Goal: Check status: Check status

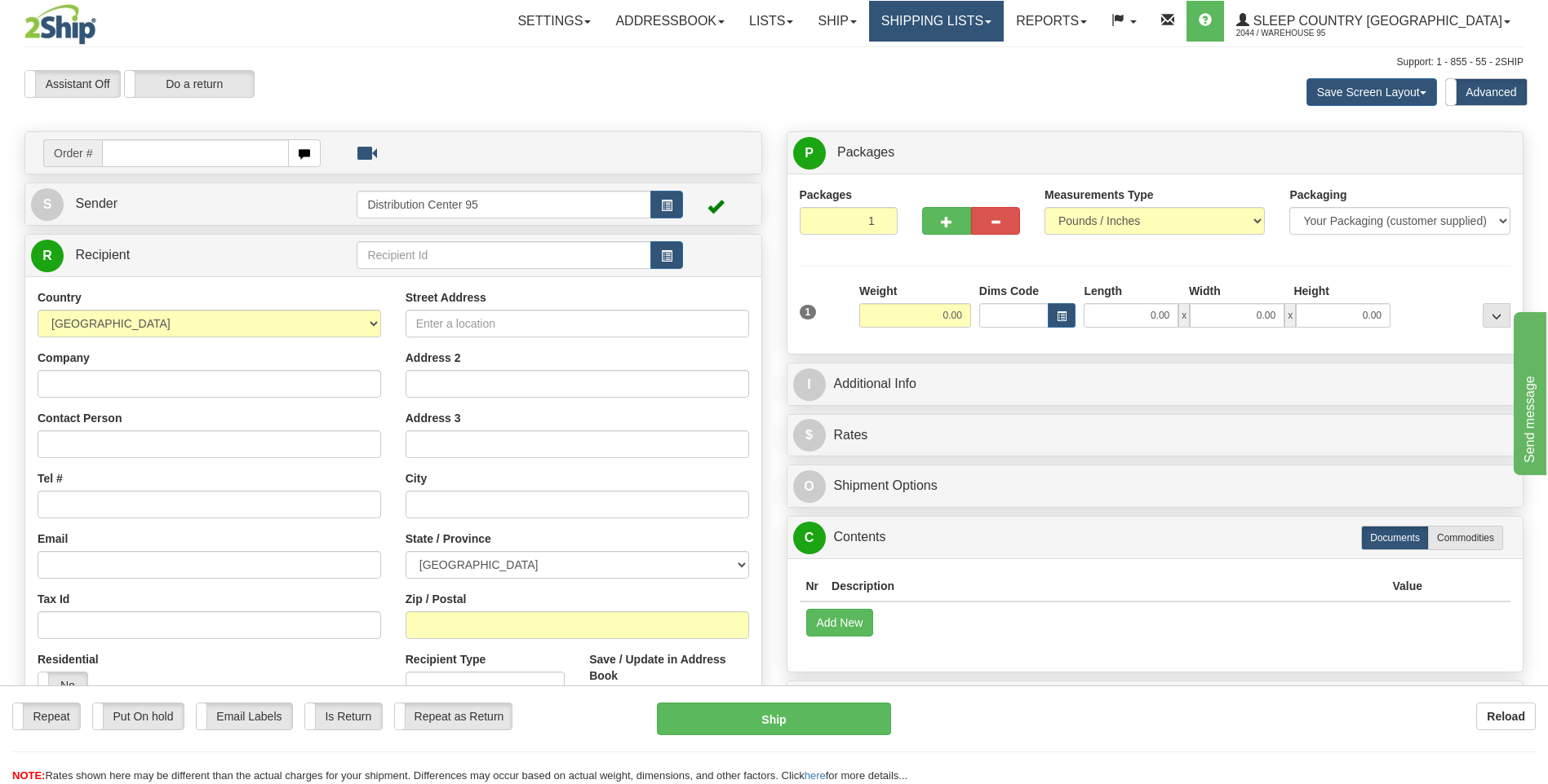
click at [1004, 25] on link "Shipping lists" at bounding box center [936, 21] width 135 height 41
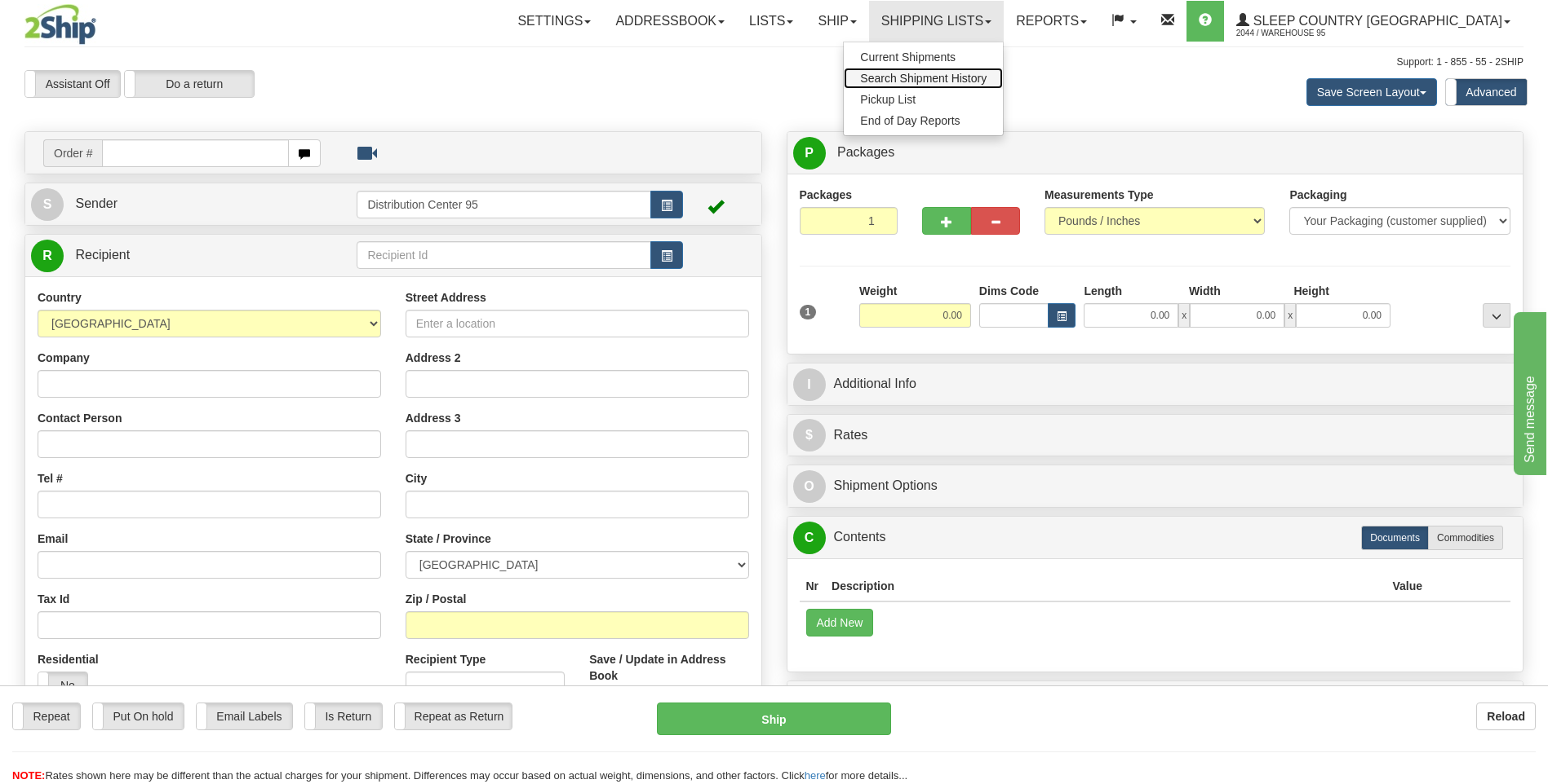
click at [986, 74] on span "Search Shipment History" at bounding box center [923, 78] width 127 height 13
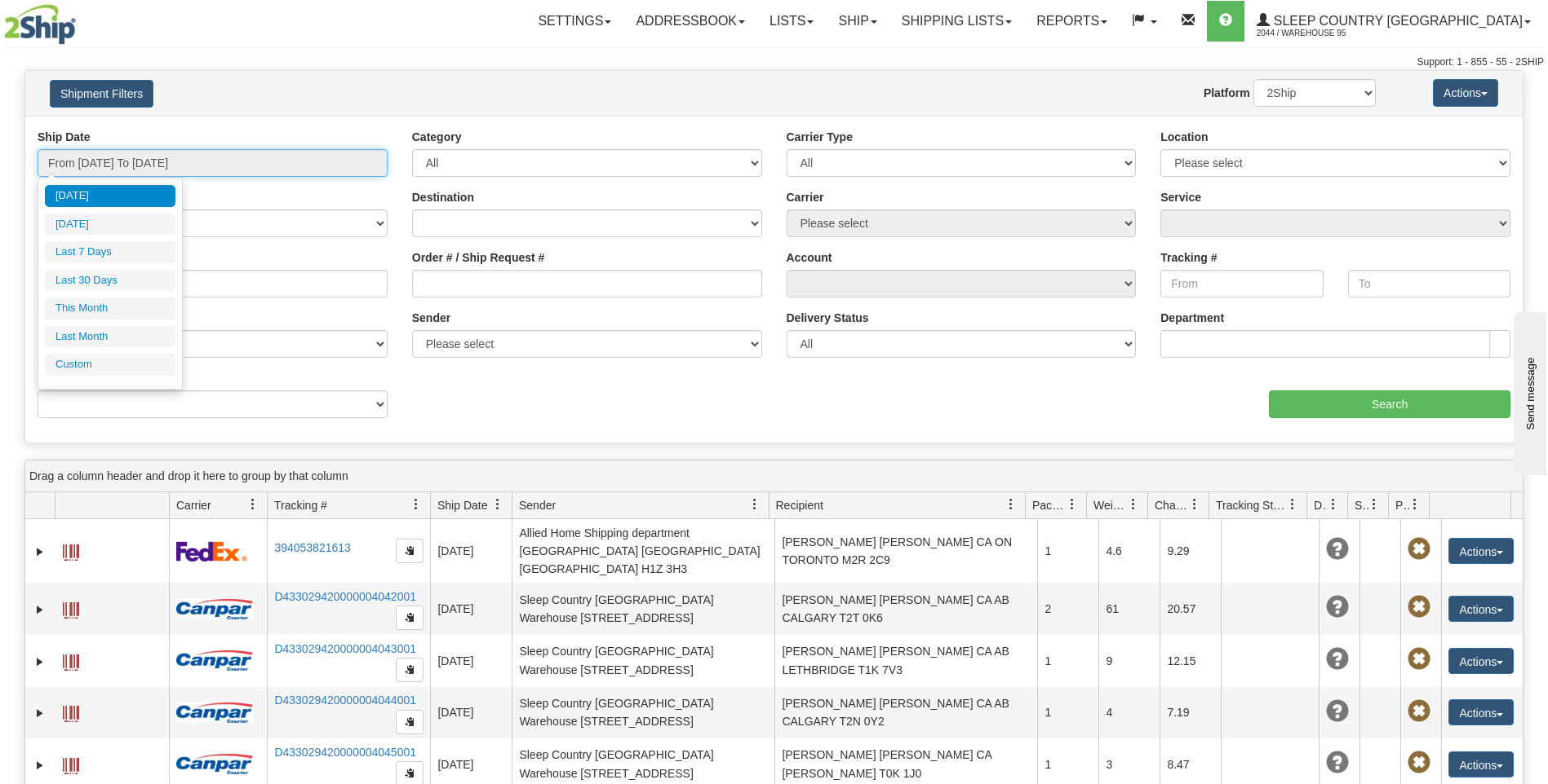
click at [168, 165] on input "From 10/07/2025 To 10/08/2025" at bounding box center [212, 163] width 350 height 28
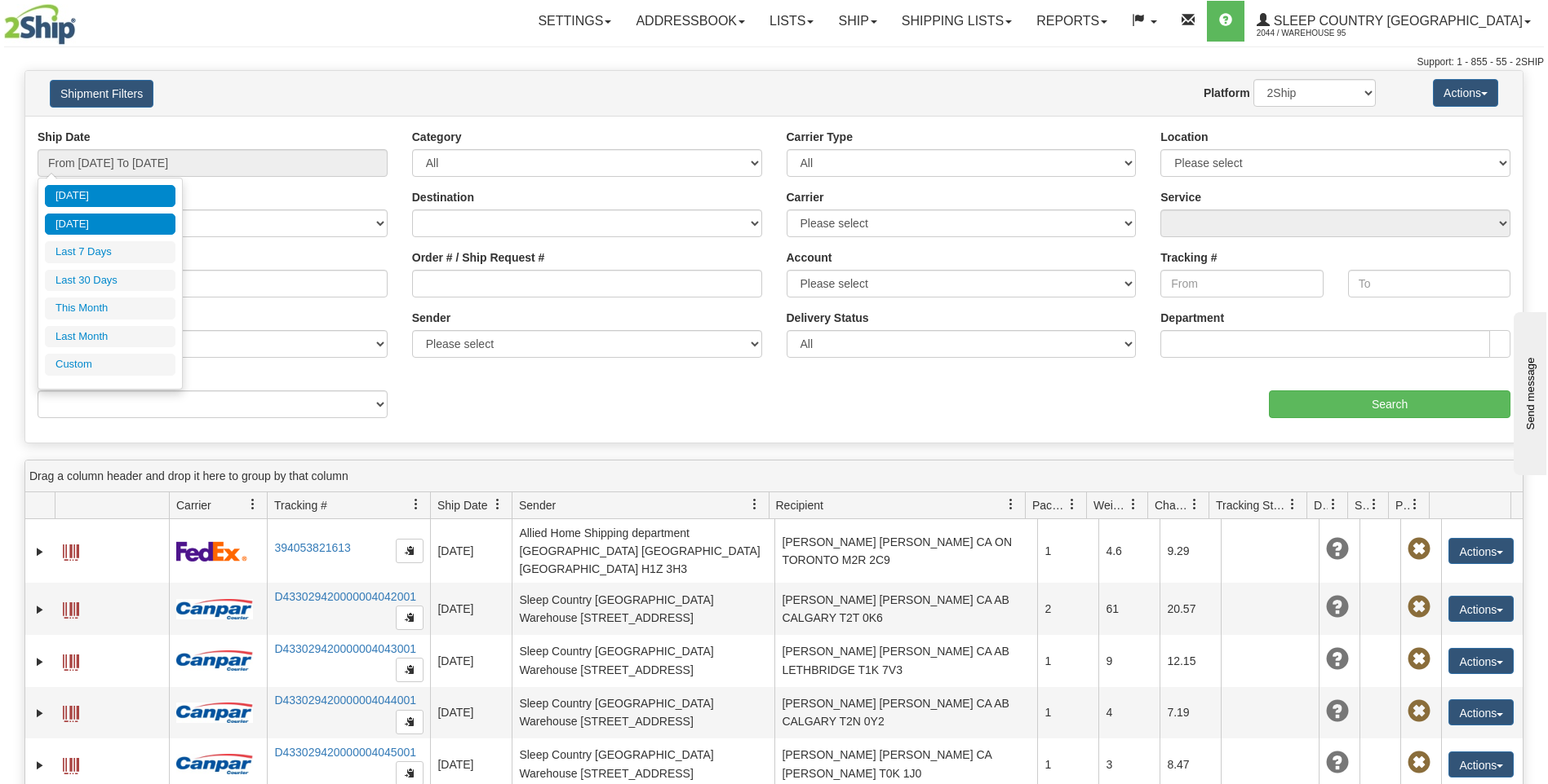
click at [112, 219] on li "Yesterday" at bounding box center [111, 225] width 130 height 22
type input "From 10/07/2025 To 10/07/2025"
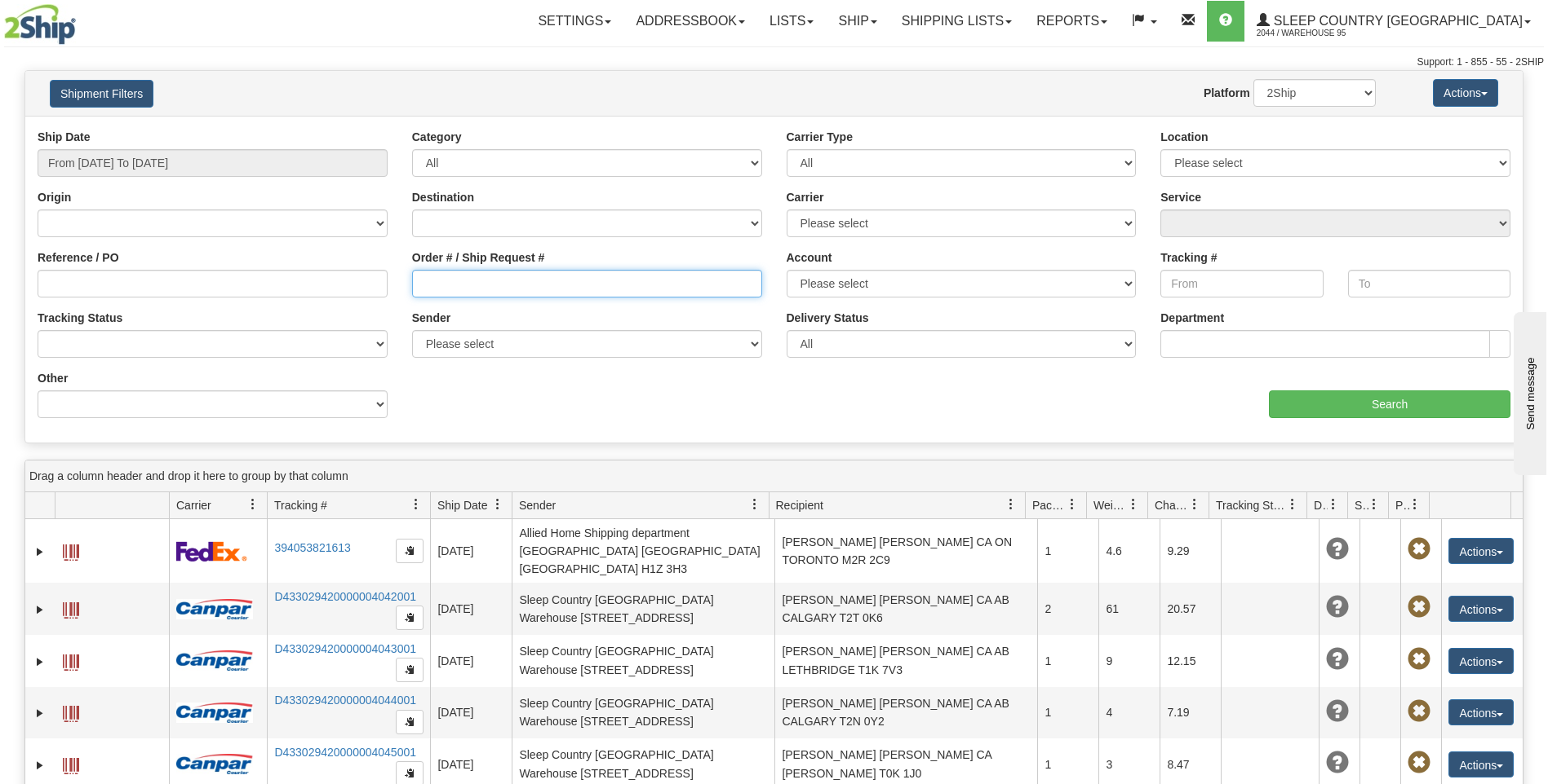
click at [497, 287] on input "Order # / Ship Request #" at bounding box center [587, 283] width 350 height 28
paste input "527I155455"
type input "527I155455"
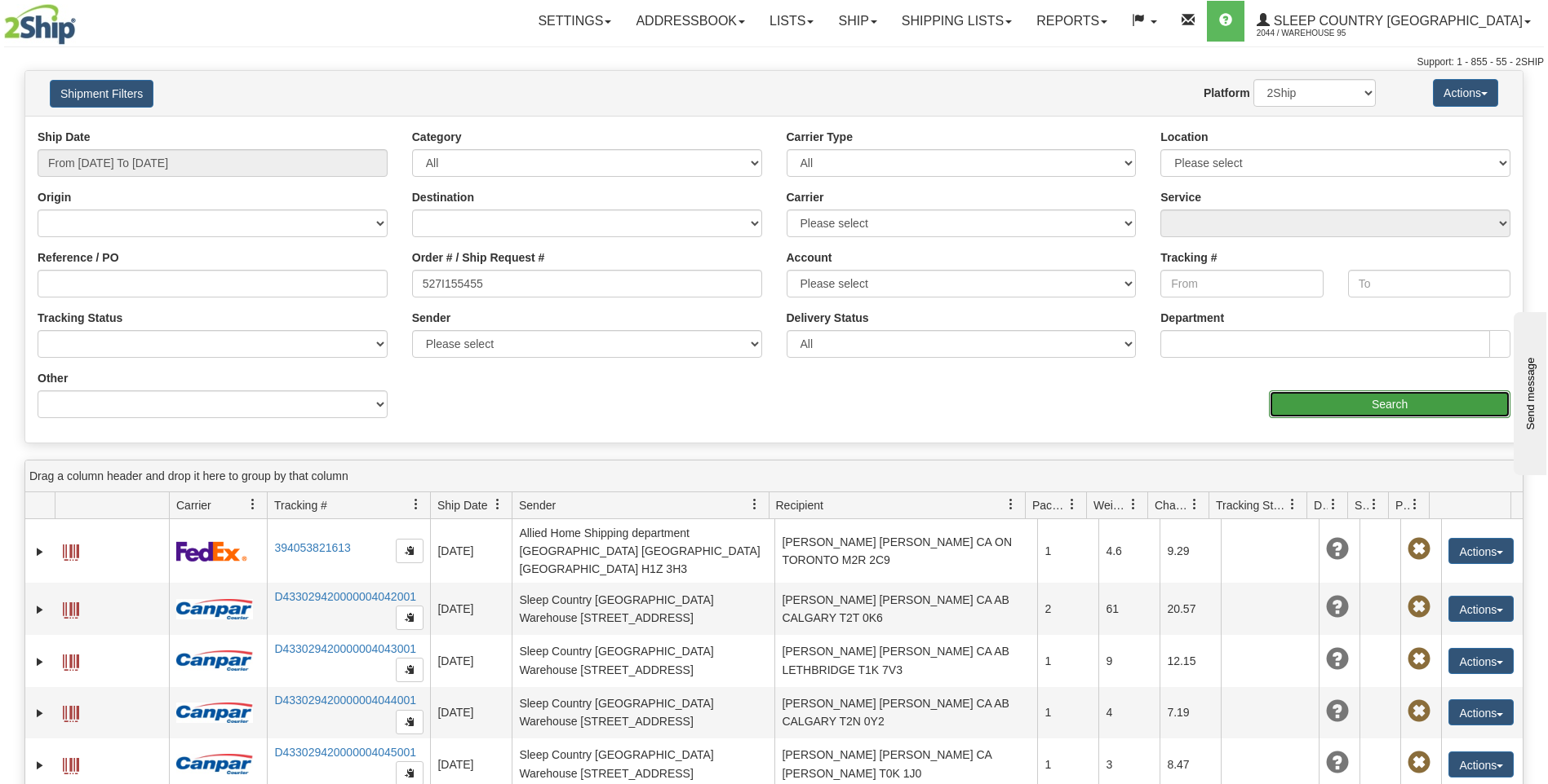
click at [1332, 406] on input "Search" at bounding box center [1389, 404] width 242 height 28
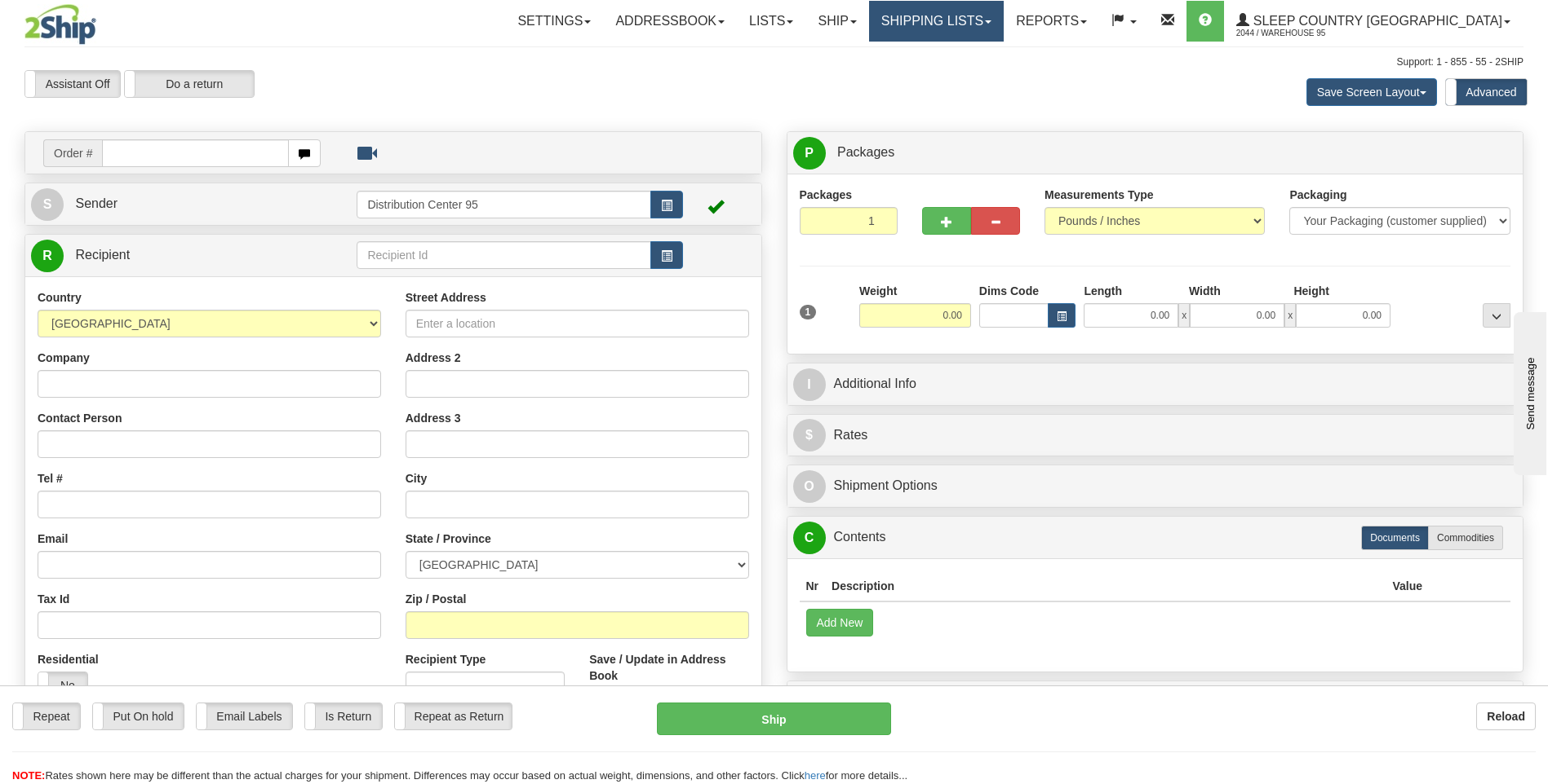
click at [1004, 24] on link "Shipping lists" at bounding box center [936, 21] width 135 height 41
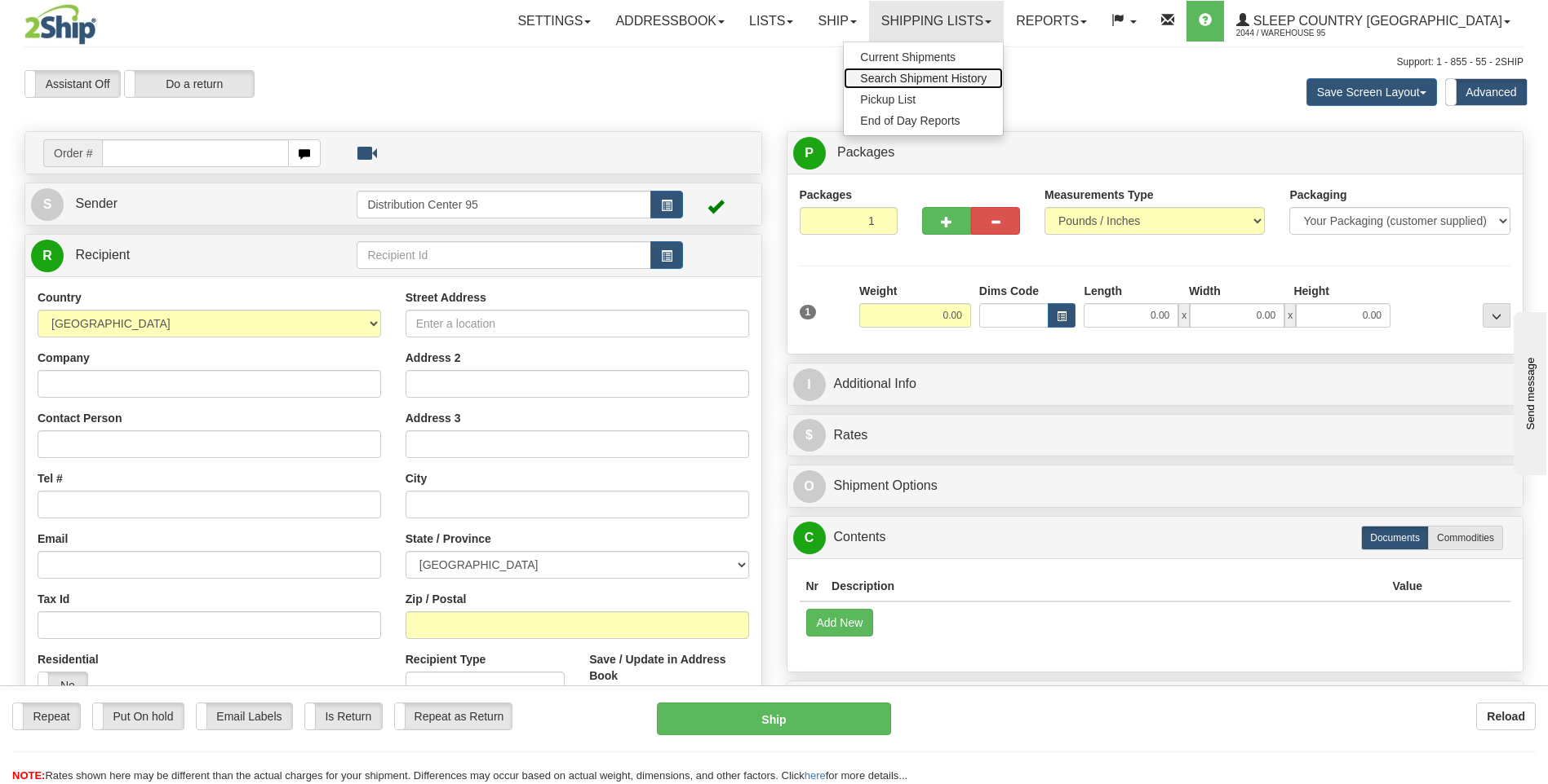
click at [980, 81] on span "Search Shipment History" at bounding box center [923, 78] width 127 height 13
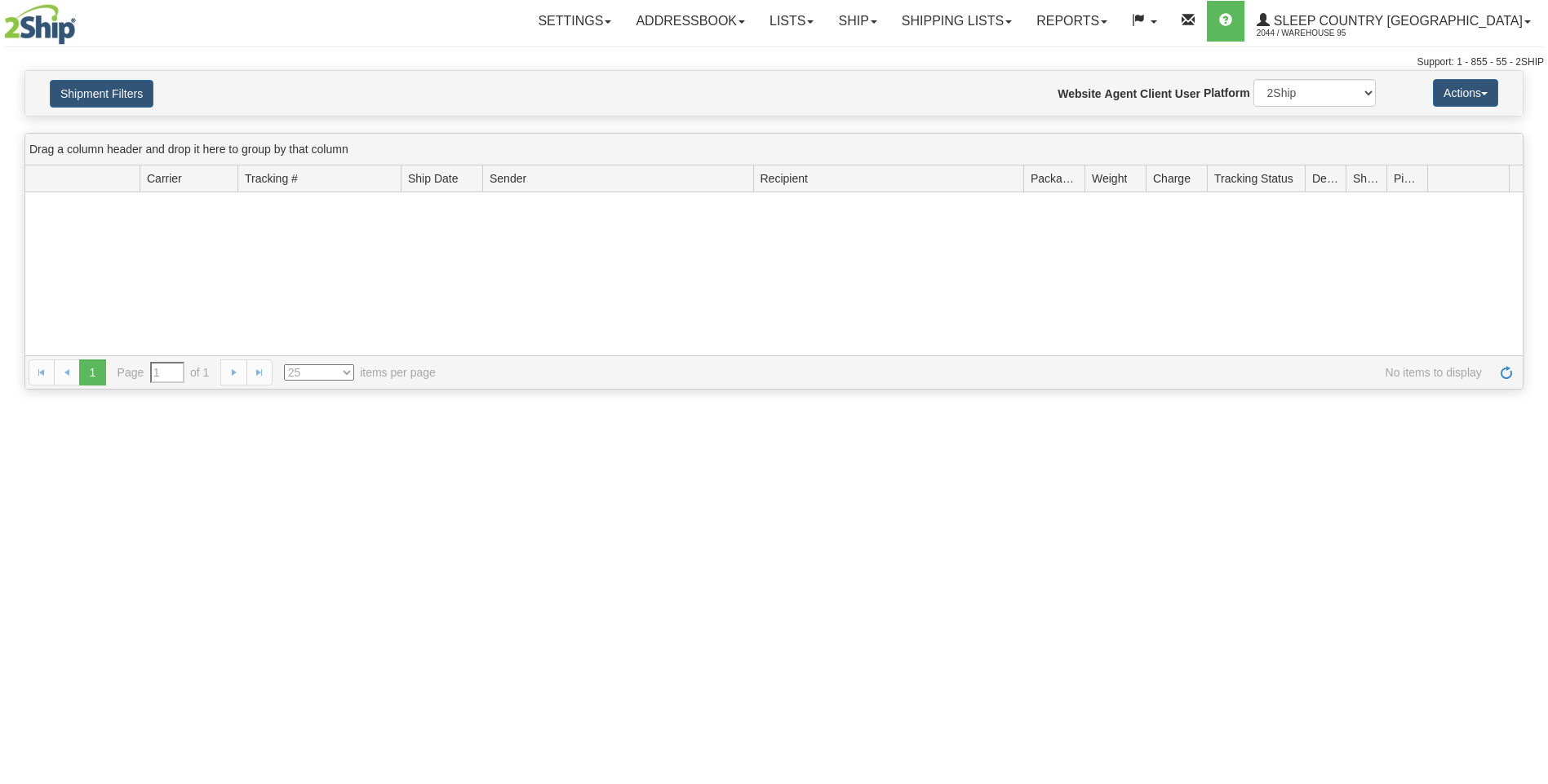
type input "From [DATE] To [DATE]"
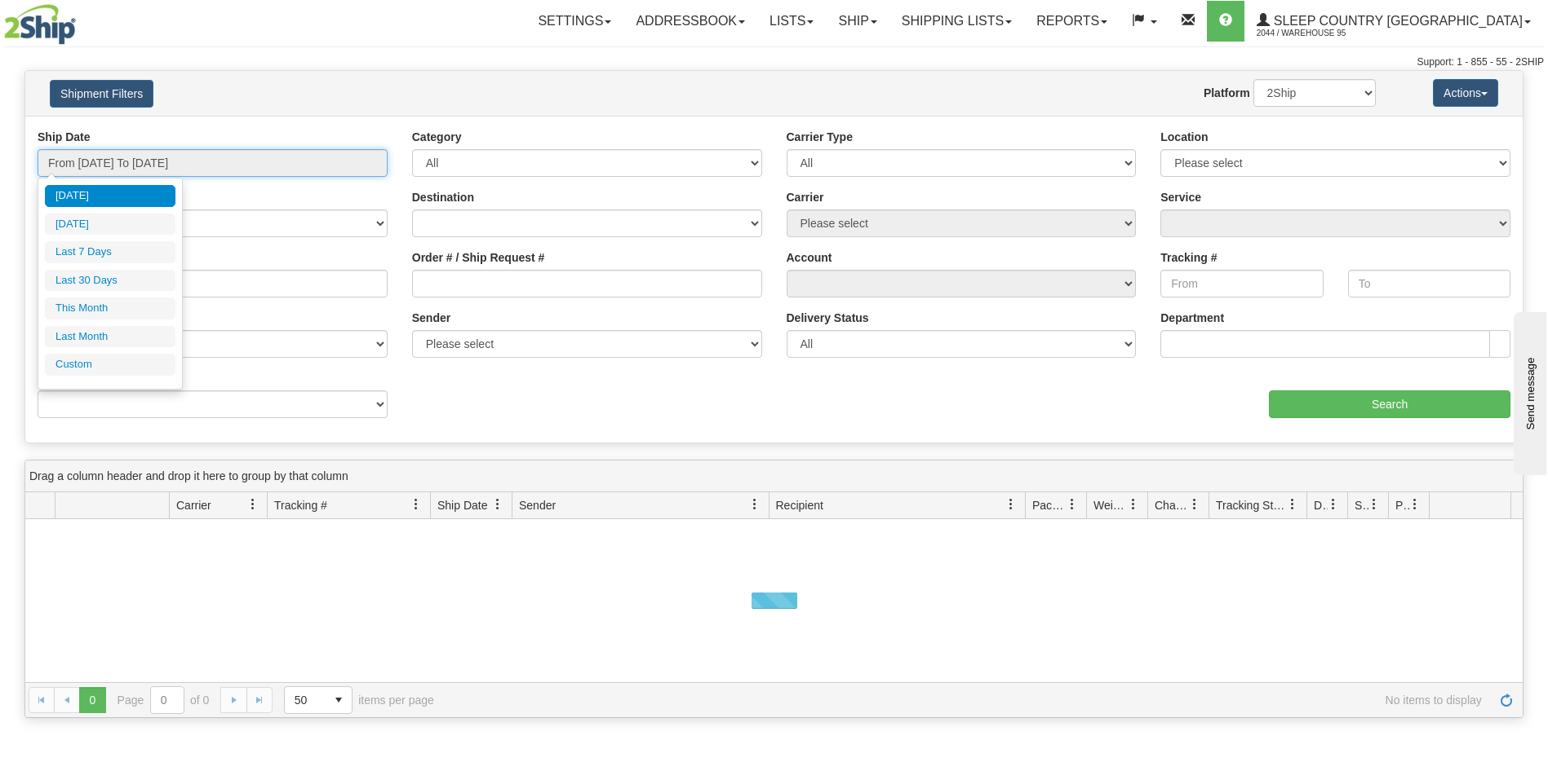
click at [143, 161] on input "From 10/07/2025 To 10/08/2025" at bounding box center [212, 163] width 350 height 28
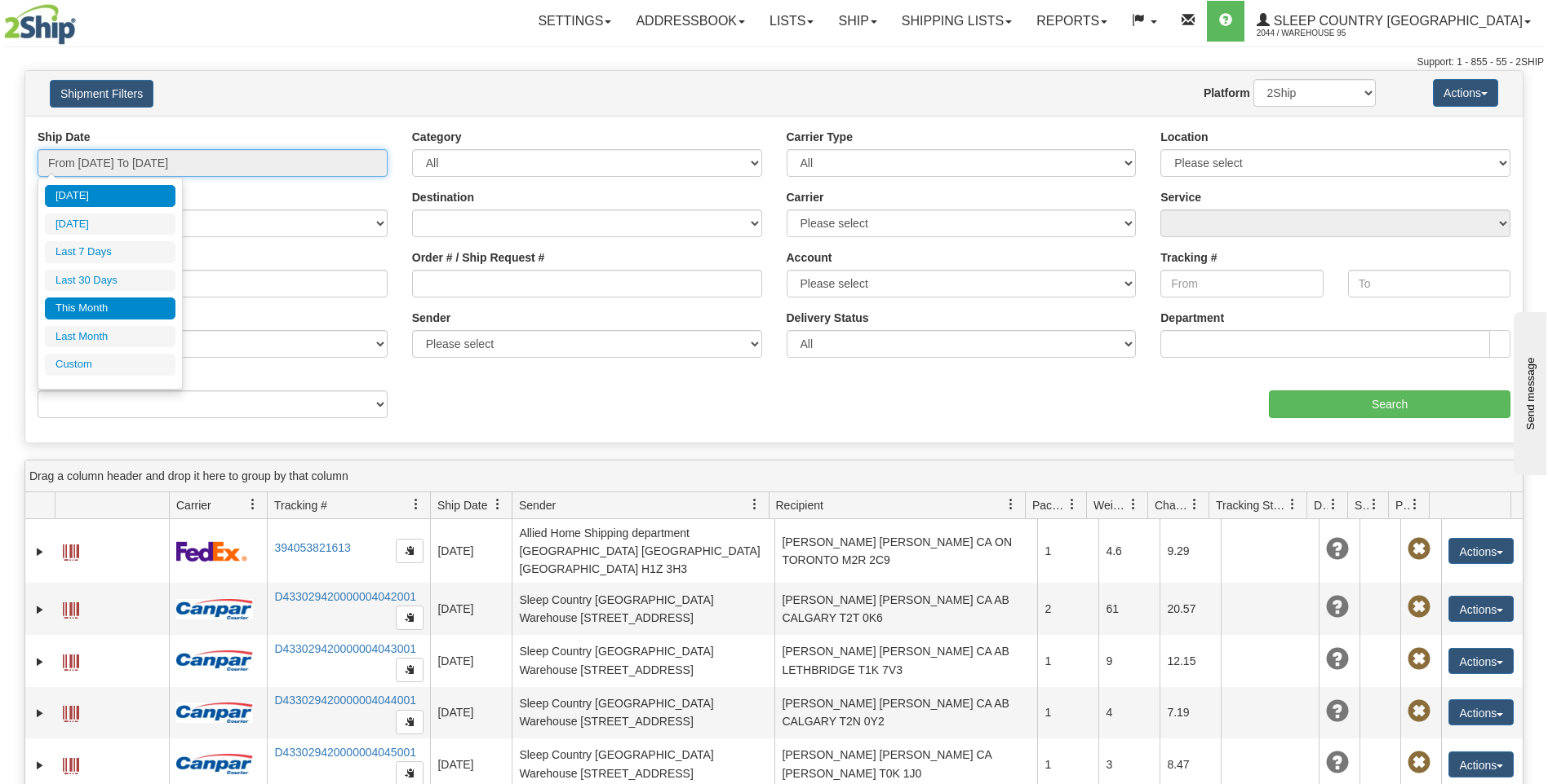
type input "10/01/2025"
type input "10/31/2025"
type input "[DATE]"
type input "09/01/2025"
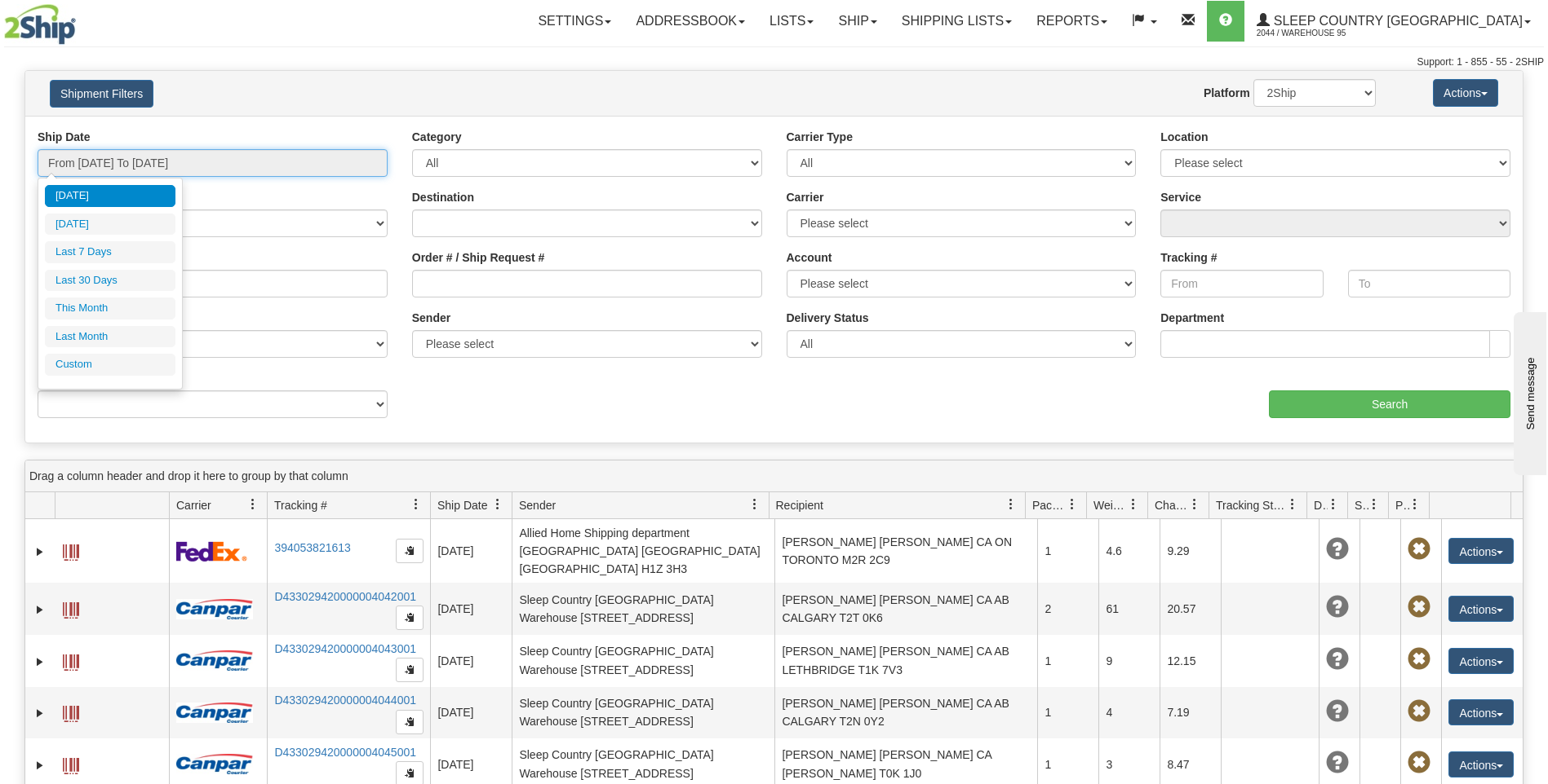
type input "09/30/2025"
type input "[DATE]"
click at [73, 365] on li "Custom" at bounding box center [111, 365] width 130 height 22
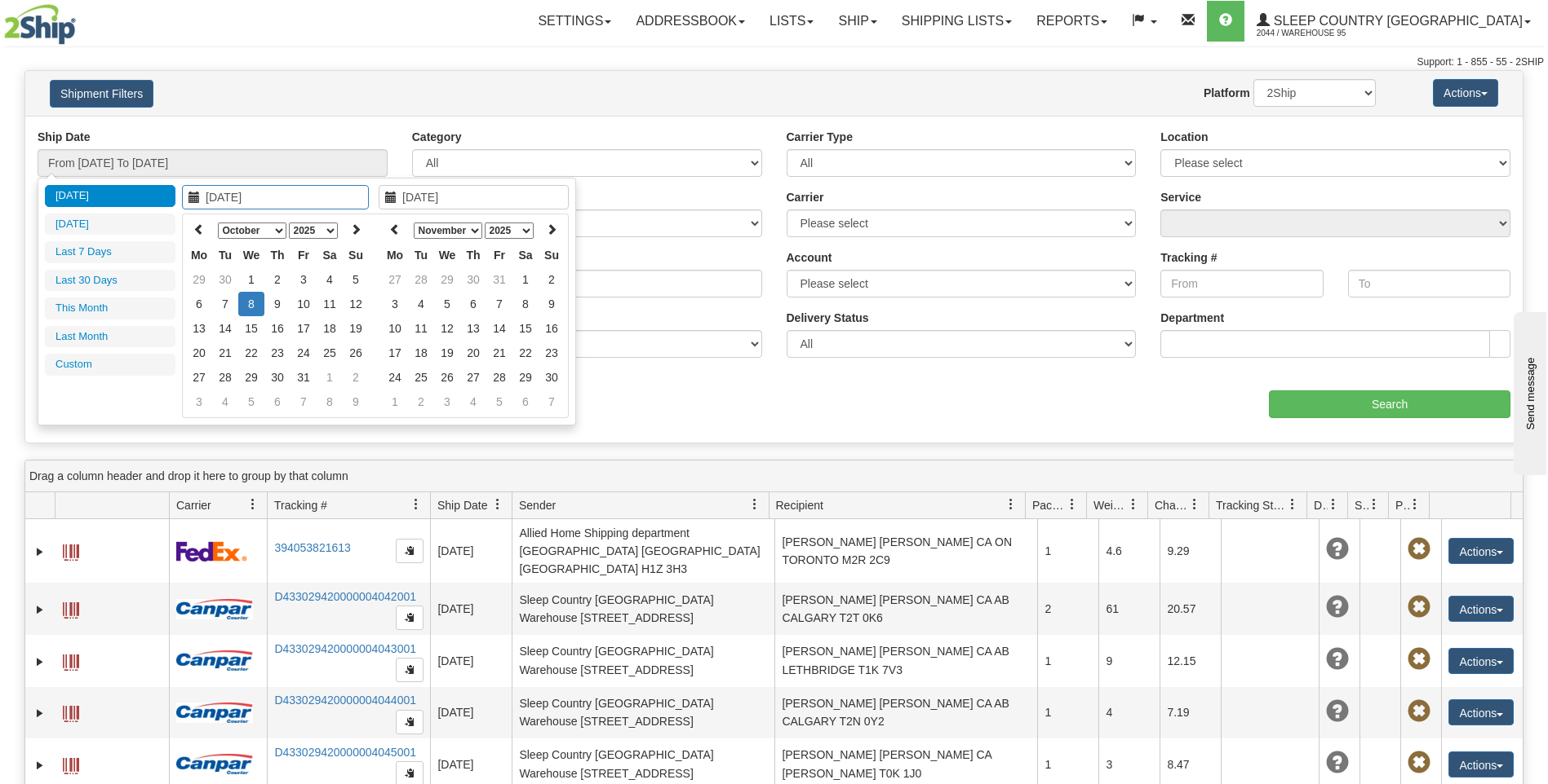
type input "09/01/2025"
type input "09/30/2025"
type input "[DATE]"
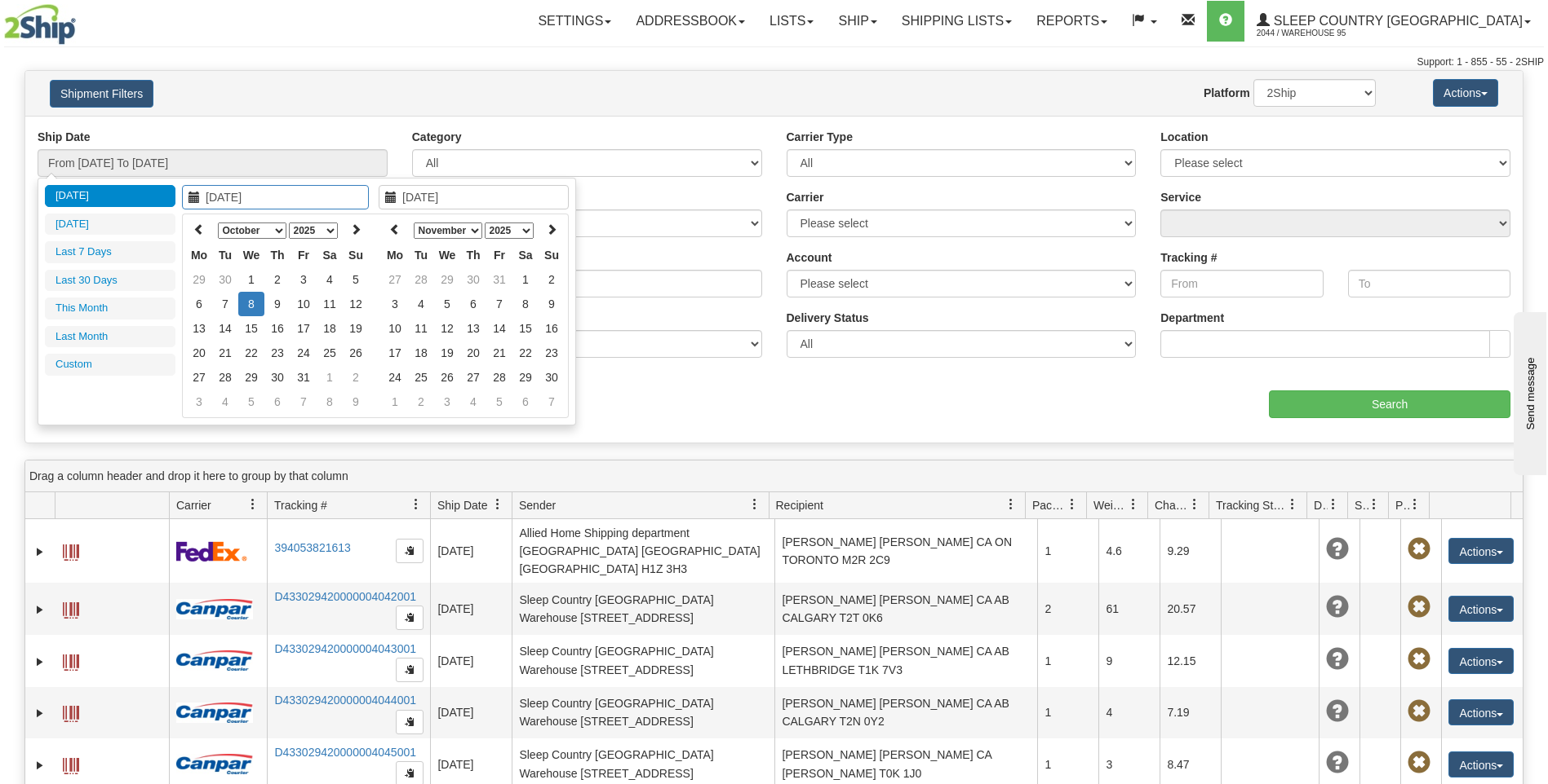
click at [251, 304] on td "8" at bounding box center [251, 303] width 26 height 24
type input "10/01/2025"
click at [254, 281] on td "1" at bounding box center [251, 279] width 26 height 24
type input "10/01/2025"
type input "[DATE]"
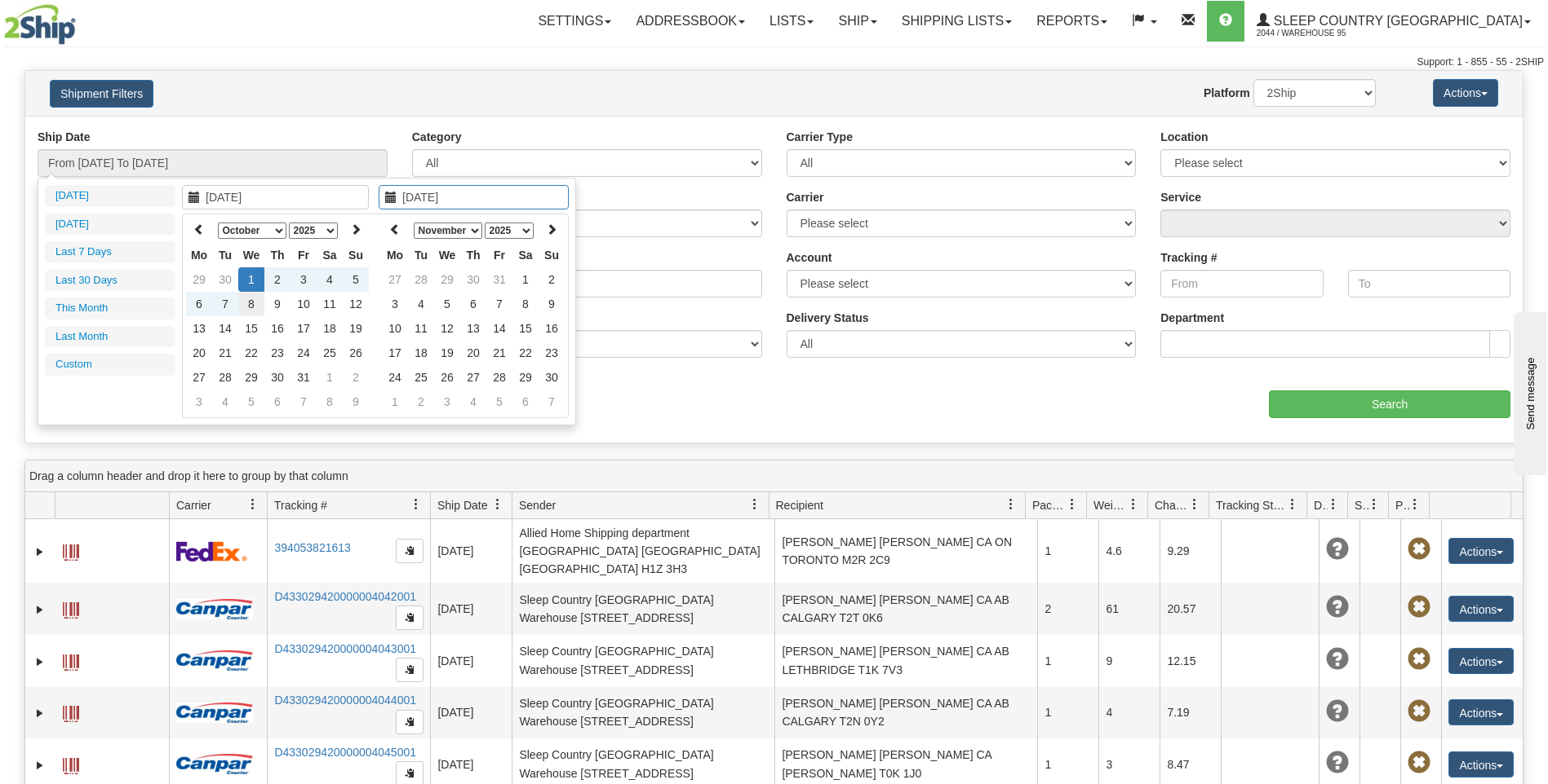
click at [252, 306] on td "8" at bounding box center [251, 303] width 26 height 24
type input "From 10/01/2025 To 10/08/2025"
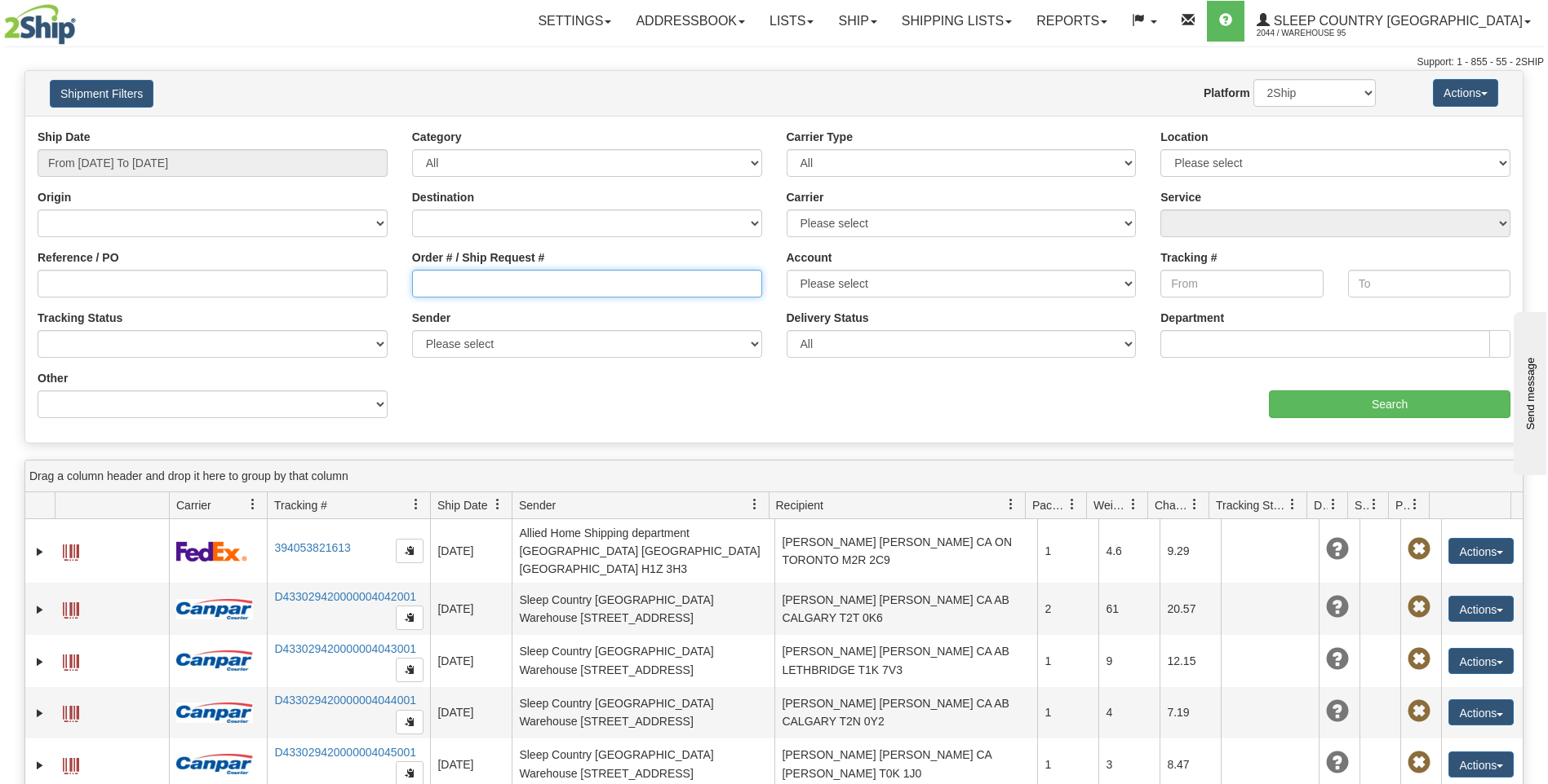
click at [446, 292] on input "Order # / Ship Request #" at bounding box center [587, 283] width 350 height 28
paste input "527I155455"
drag, startPoint x: 423, startPoint y: 281, endPoint x: 464, endPoint y: 275, distance: 41.4
click at [423, 281] on input "527I155455" at bounding box center [587, 283] width 350 height 28
type input "527I155455"
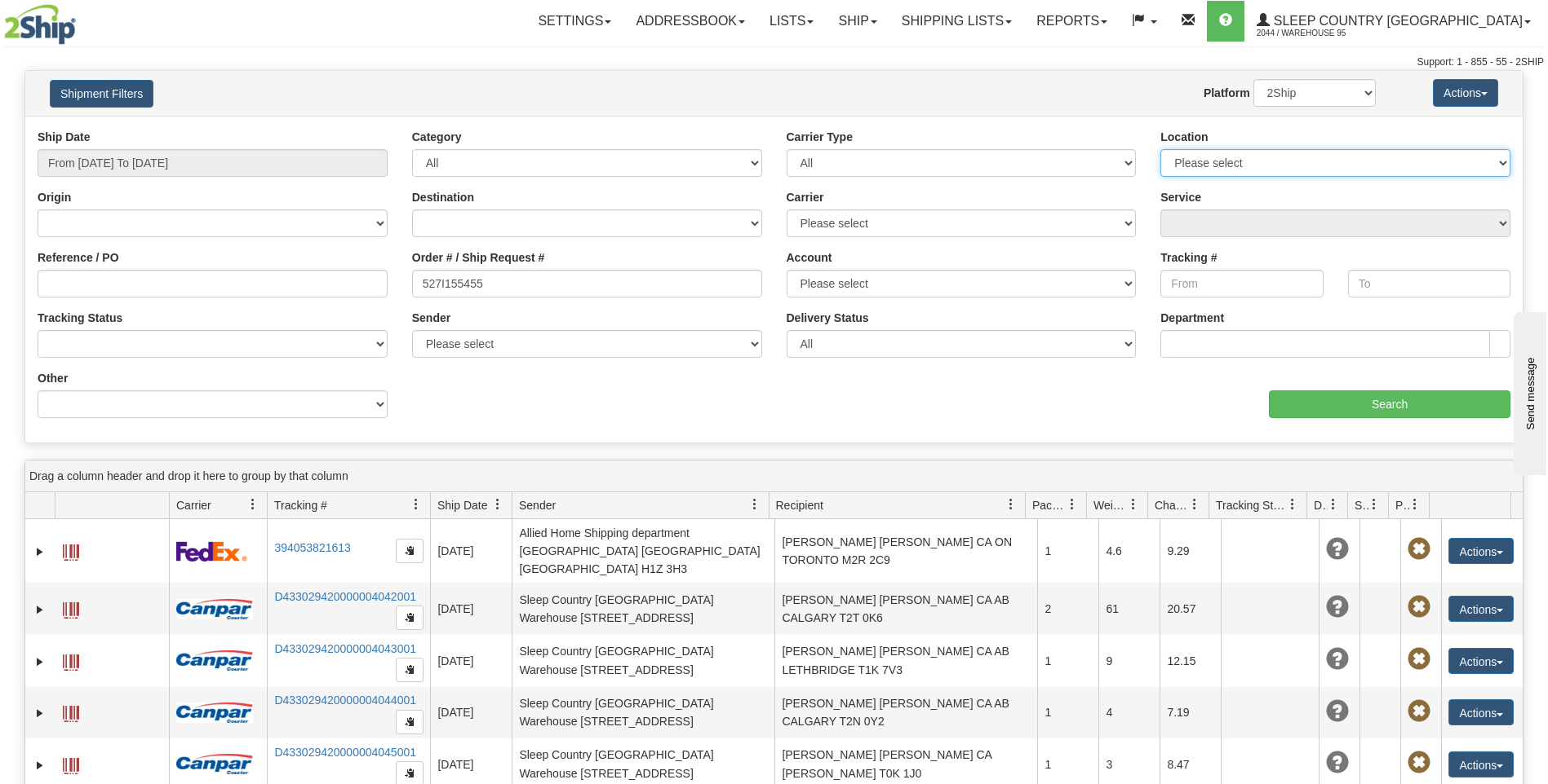
click at [1259, 158] on select "Please select 95 REFF IMRU DUVET SINCA SSNOW FASUS" at bounding box center [1335, 163] width 350 height 28
select select "3945"
click at [1160, 149] on select "Please select 95 REFF IMRU DUVET SINCA SSNOW FASUS" at bounding box center [1335, 163] width 350 height 28
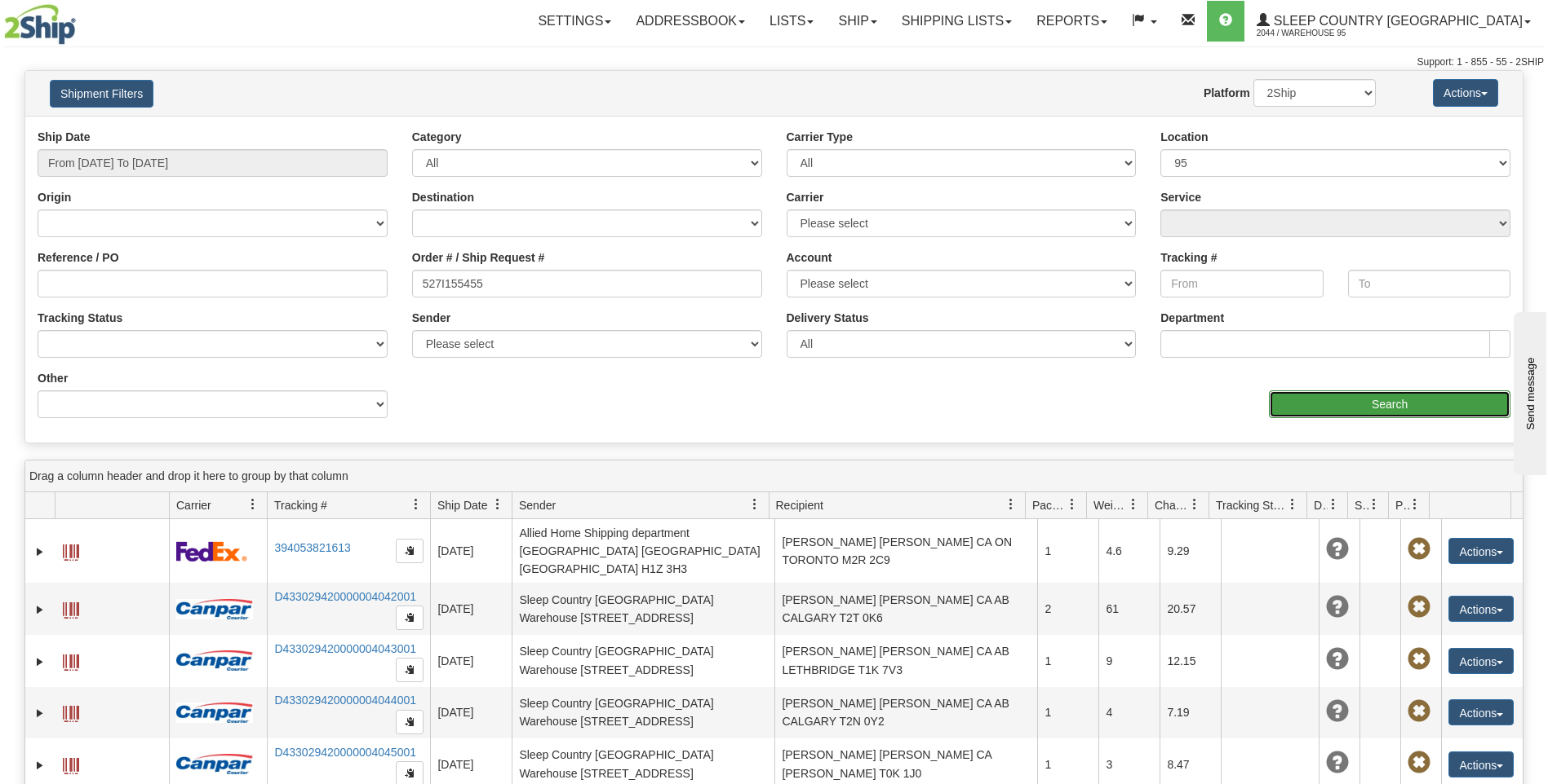
click at [1343, 407] on input "Search" at bounding box center [1389, 404] width 242 height 28
